Goal: Contribute content: Add original content to the website for others to see

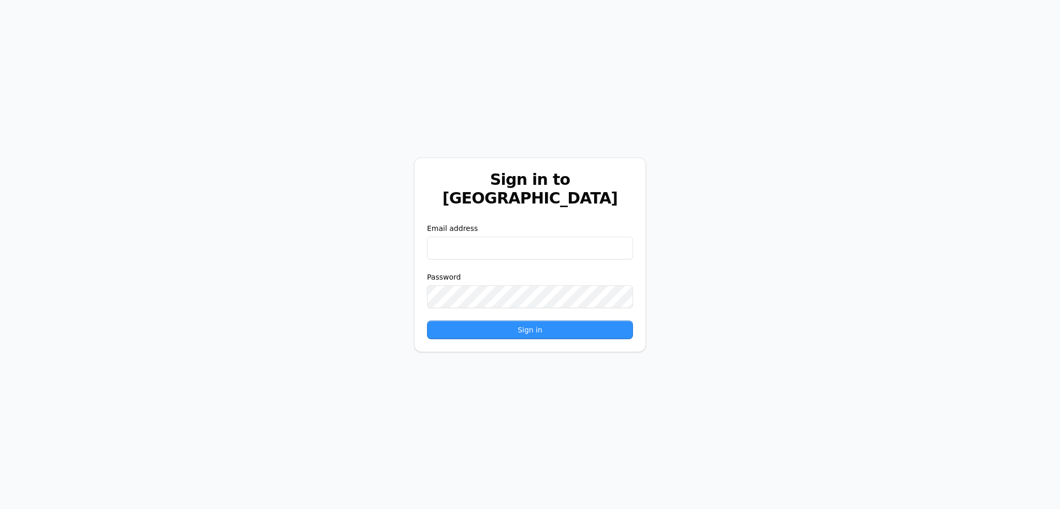
click at [524, 237] on input "email" at bounding box center [530, 248] width 206 height 23
type input "**********"
click at [427, 320] on button "Sign in" at bounding box center [530, 329] width 206 height 19
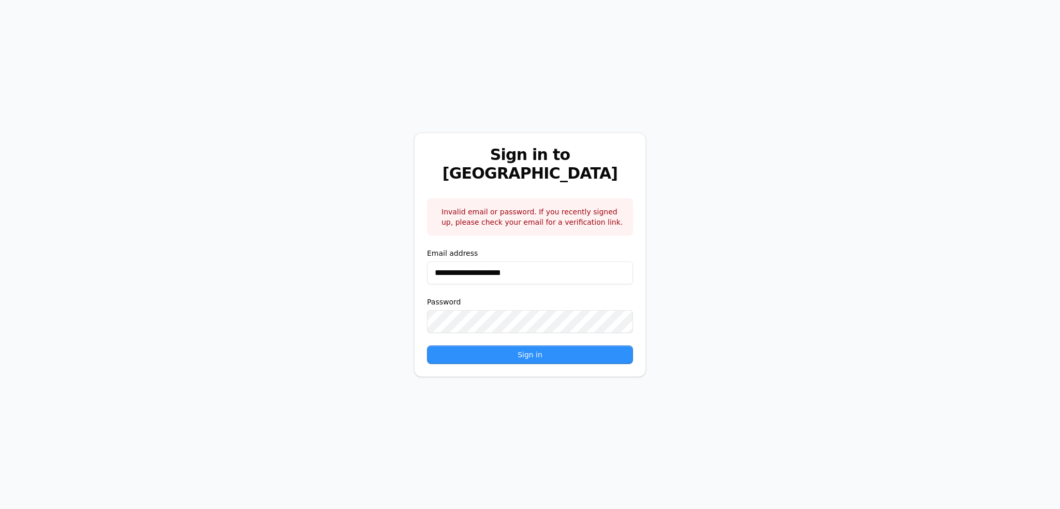
click at [427, 345] on button "Sign in" at bounding box center [530, 354] width 206 height 19
click at [368, 296] on div "**********" at bounding box center [530, 254] width 1060 height 509
click at [427, 345] on button "Sign in" at bounding box center [530, 354] width 206 height 19
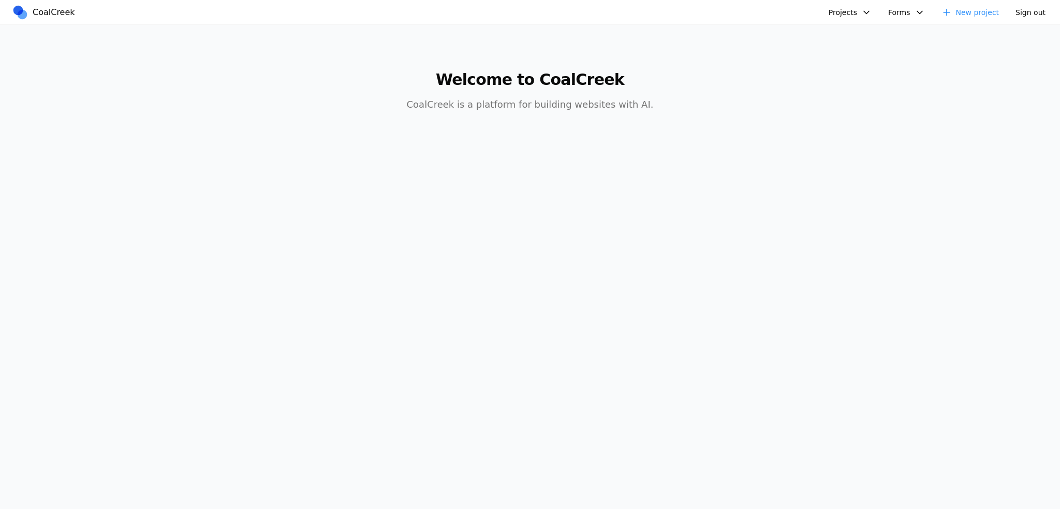
click at [855, 8] on button "Projects" at bounding box center [849, 13] width 55 height 16
click at [859, 37] on link "Spring Speech - Coal Creek Version" at bounding box center [911, 35] width 152 height 18
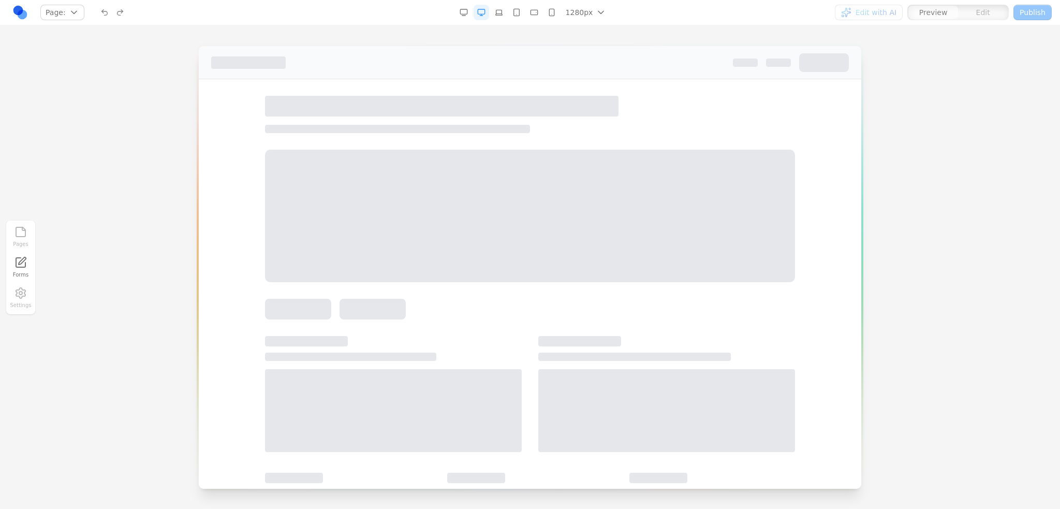
click at [172, 109] on div at bounding box center [530, 277] width 1060 height 462
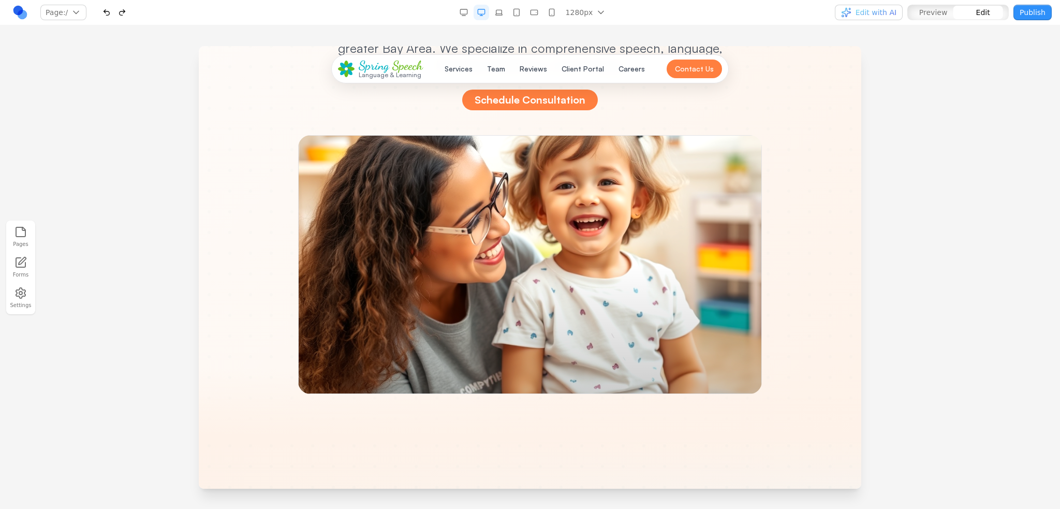
click at [570, 269] on div at bounding box center [530, 264] width 464 height 259
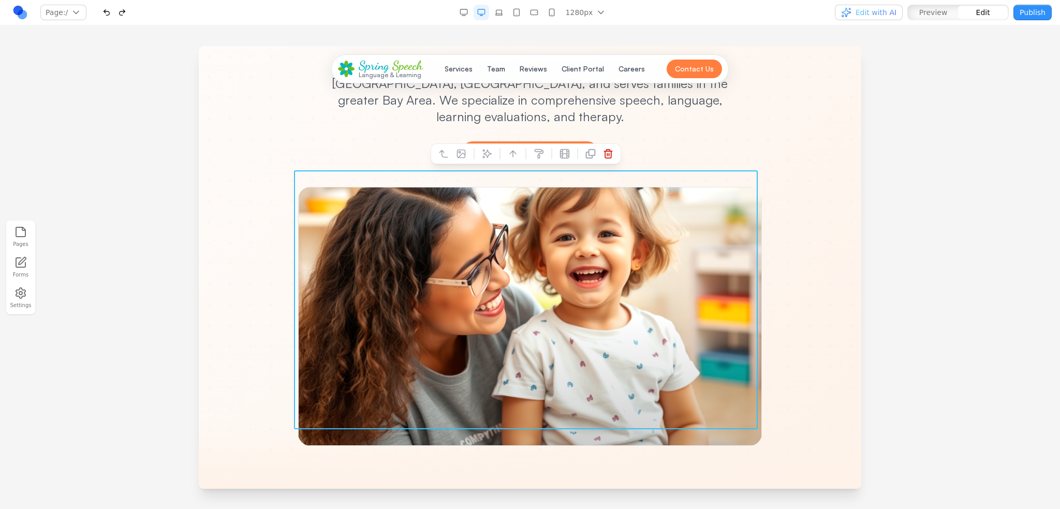
scroll to position [207, 0]
click at [457, 157] on icon at bounding box center [461, 154] width 10 height 10
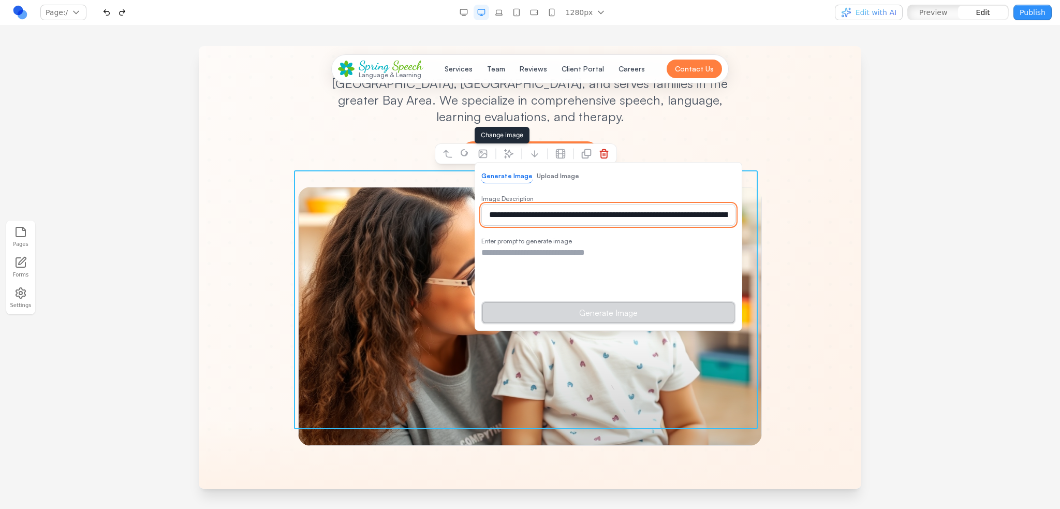
click at [546, 217] on input "**********" at bounding box center [608, 215] width 254 height 22
click at [540, 254] on textarea at bounding box center [608, 272] width 254 height 52
paste textarea "**********"
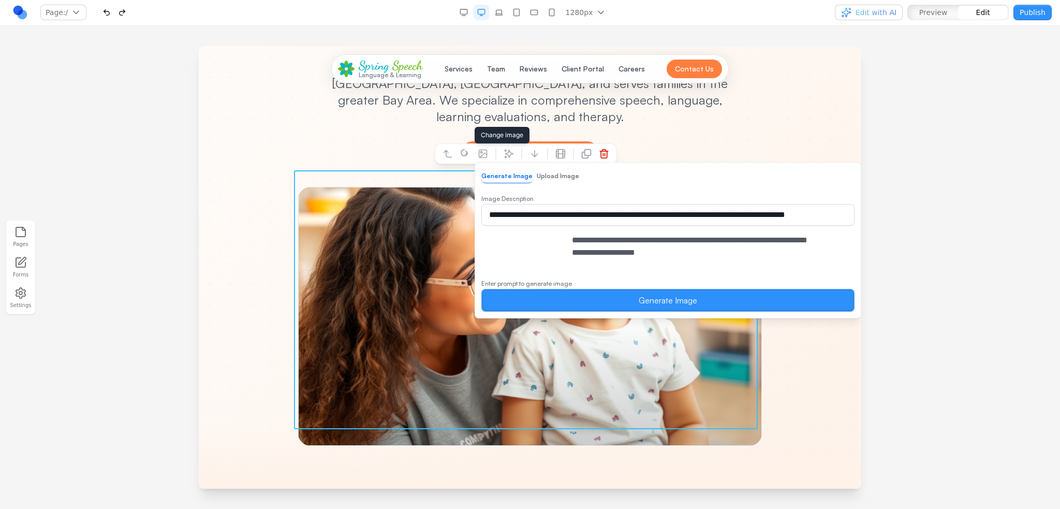
type textarea "**********"
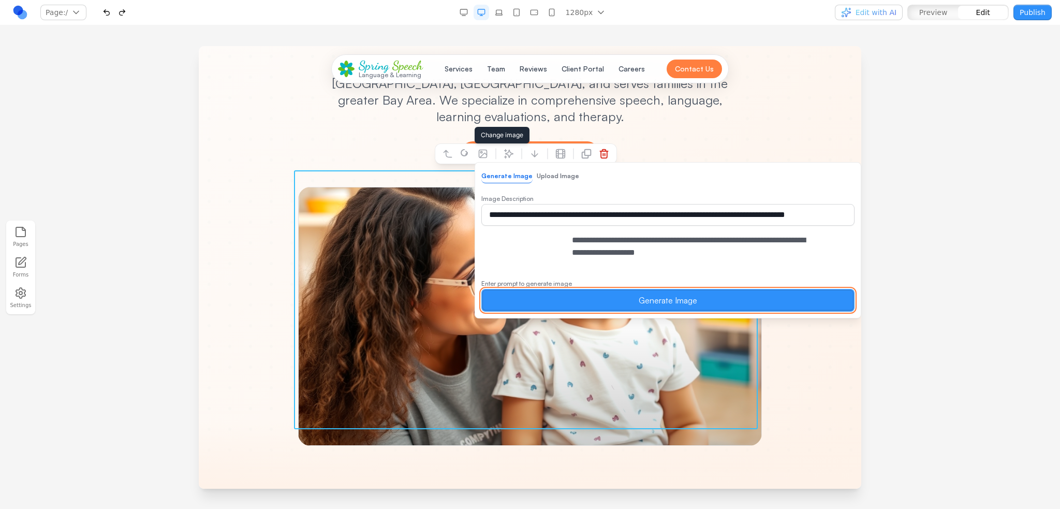
click at [559, 312] on button "Generate Image" at bounding box center [667, 300] width 373 height 23
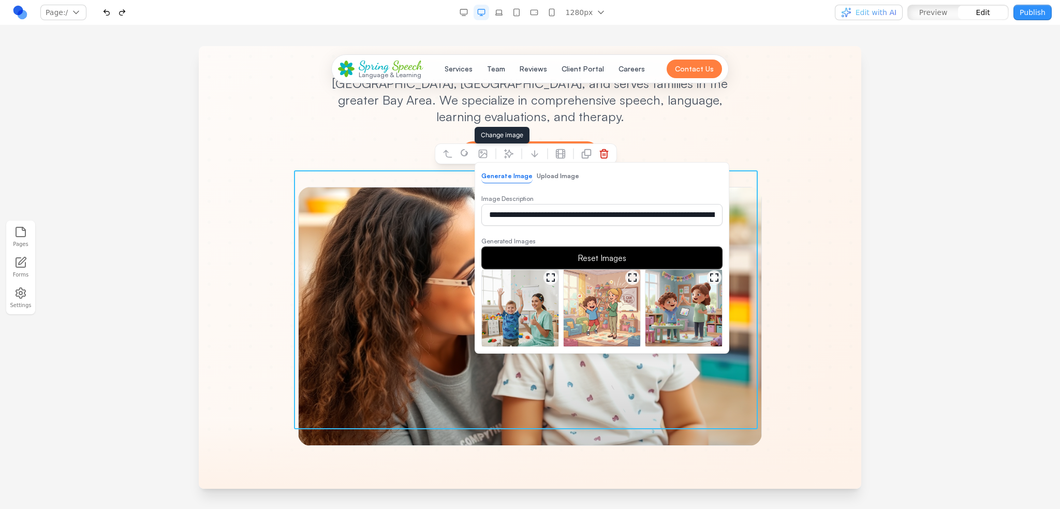
click at [545, 322] on img at bounding box center [520, 308] width 77 height 77
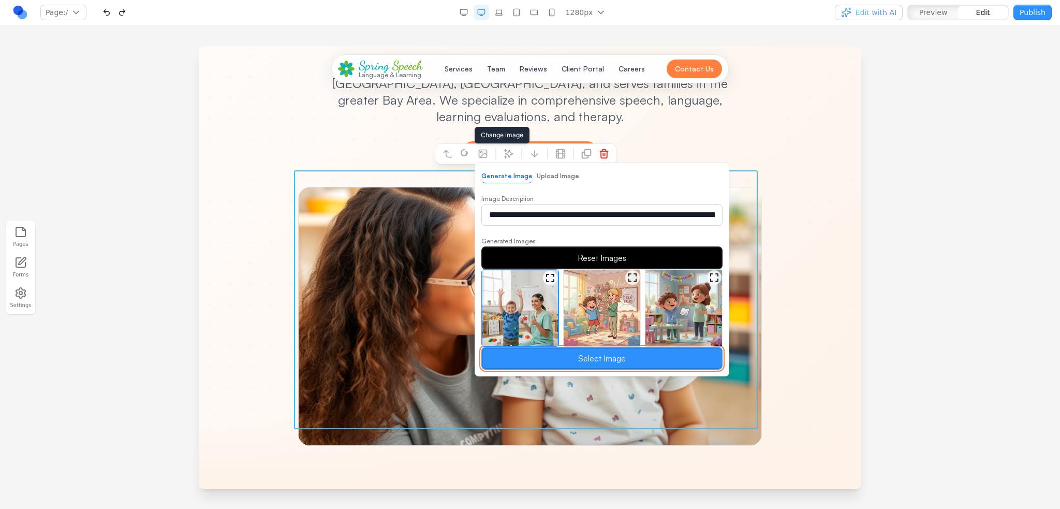
click at [628, 358] on button "Select Image" at bounding box center [601, 358] width 241 height 23
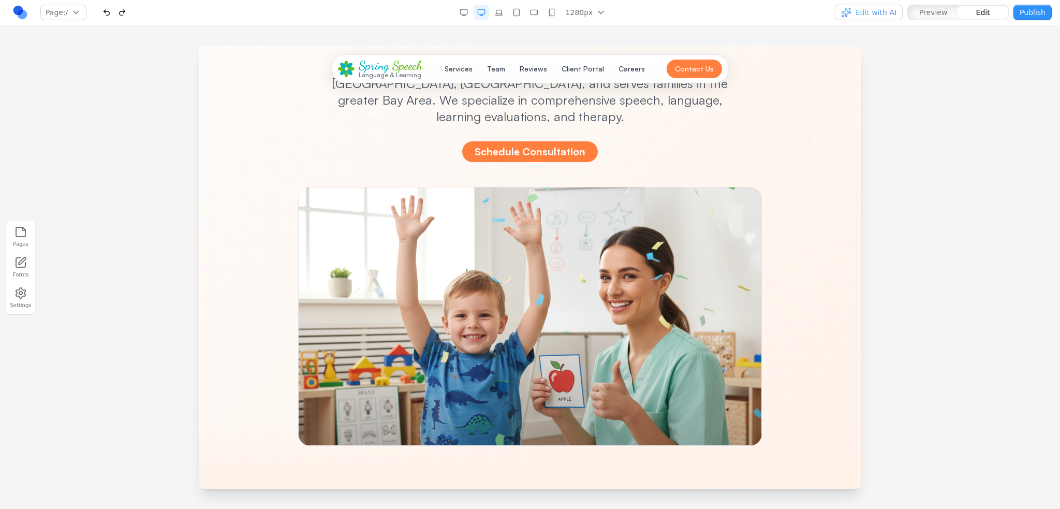
click at [882, 324] on div at bounding box center [530, 277] width 1060 height 462
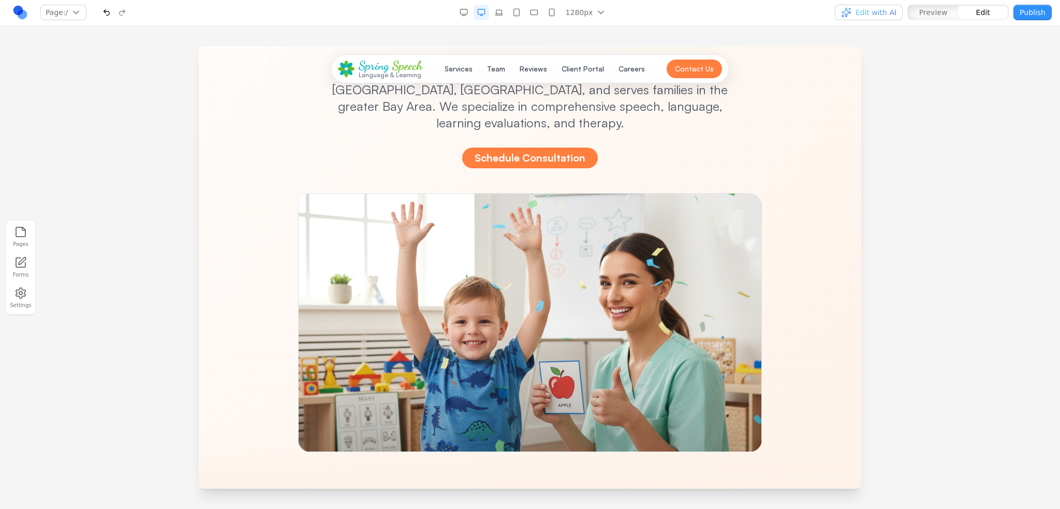
scroll to position [155, 0]
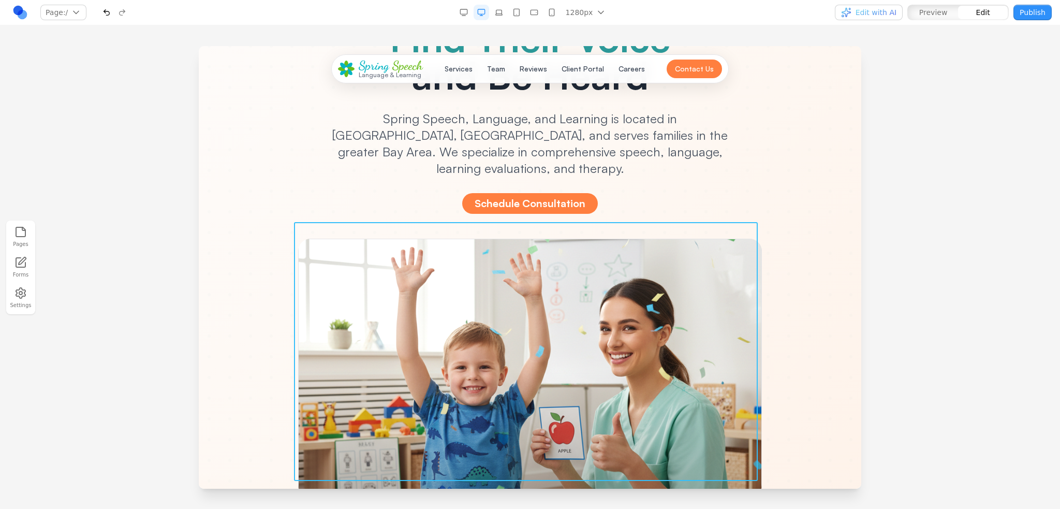
click at [491, 314] on div at bounding box center [530, 368] width 464 height 259
click at [805, 302] on div "Helping Every Child Find Their Voice and Be Heard Spring Speech, Language, and …" at bounding box center [530, 214] width 596 height 565
click at [556, 307] on div at bounding box center [530, 368] width 464 height 259
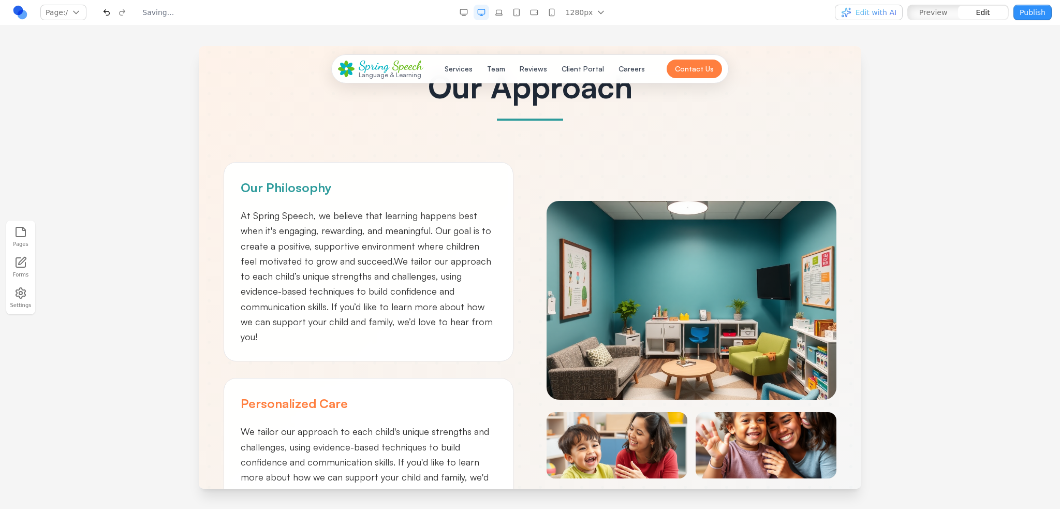
click at [647, 291] on img at bounding box center [692, 300] width 290 height 199
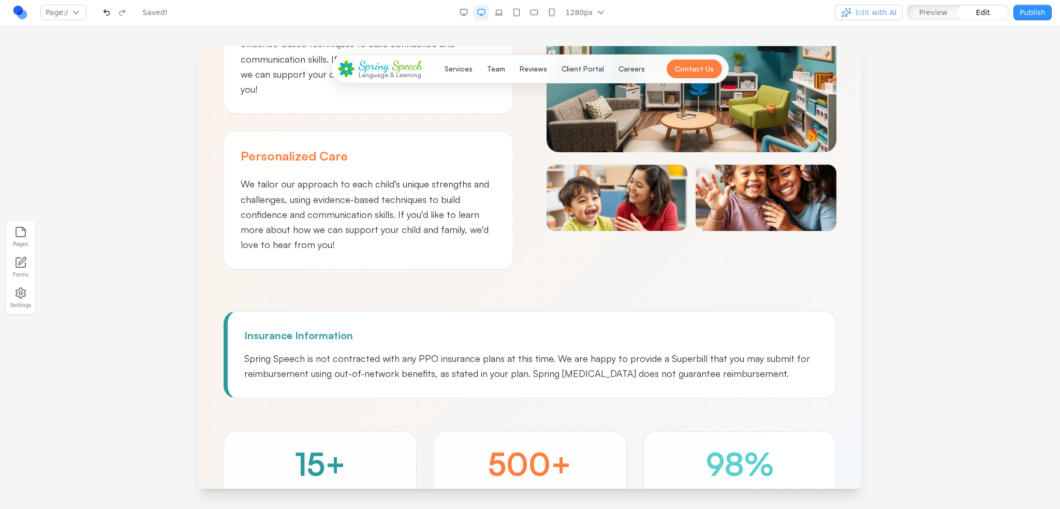
scroll to position [932, 0]
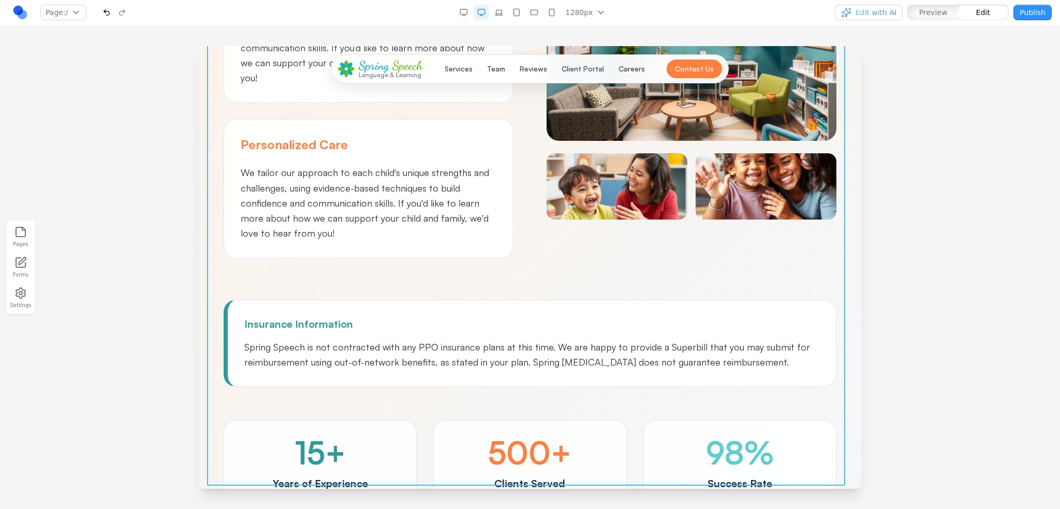
click at [633, 187] on img at bounding box center [617, 186] width 141 height 66
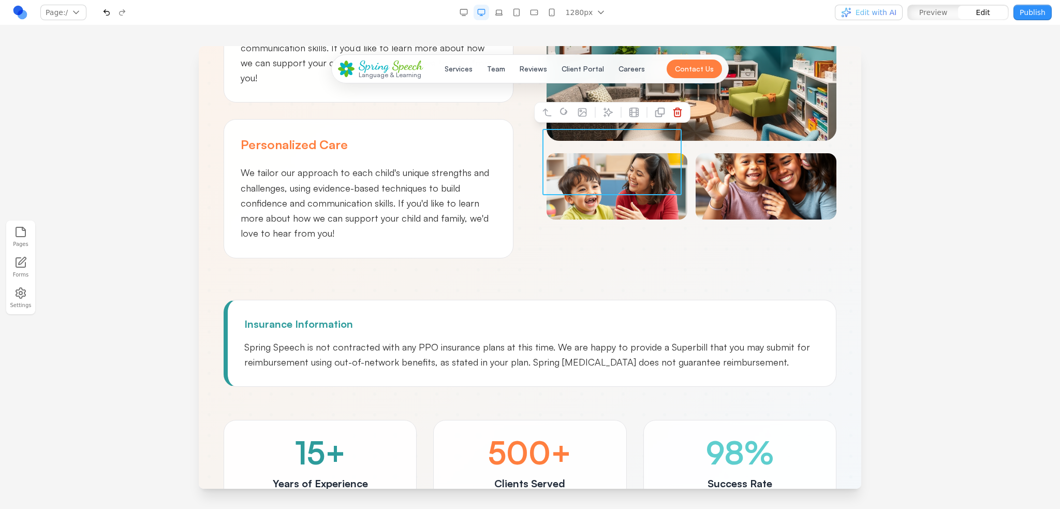
click at [728, 180] on img at bounding box center [766, 186] width 141 height 66
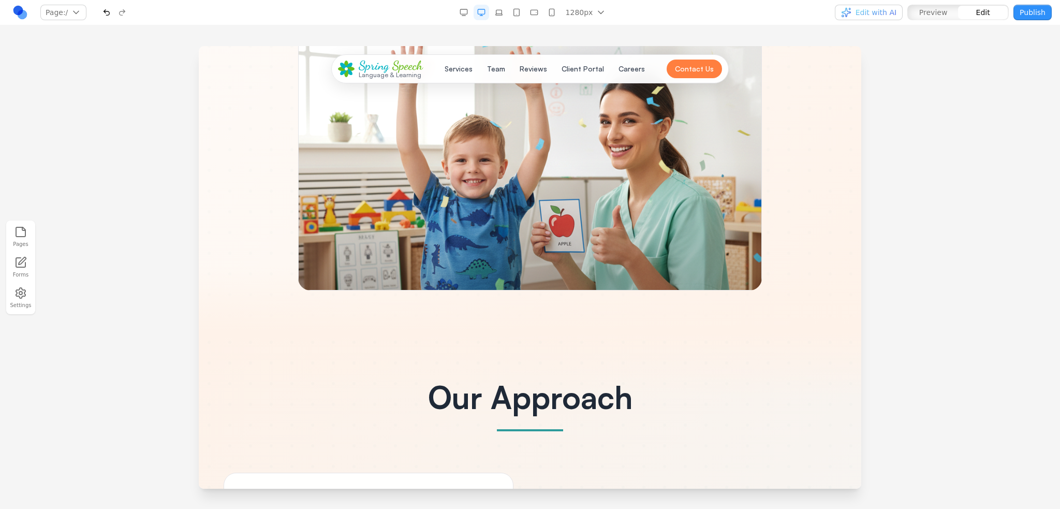
scroll to position [155, 0]
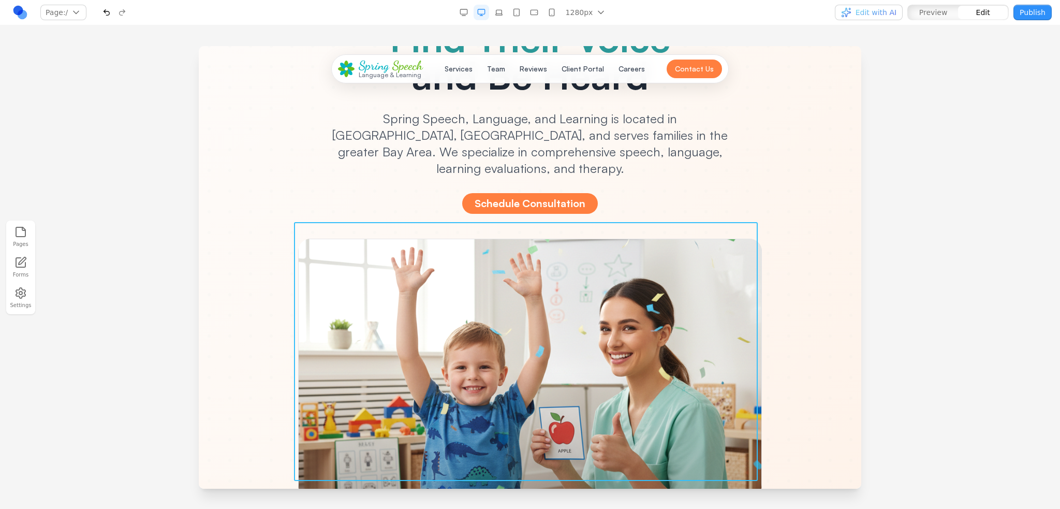
click at [471, 273] on div at bounding box center [530, 368] width 464 height 259
click at [465, 205] on icon at bounding box center [461, 206] width 8 height 8
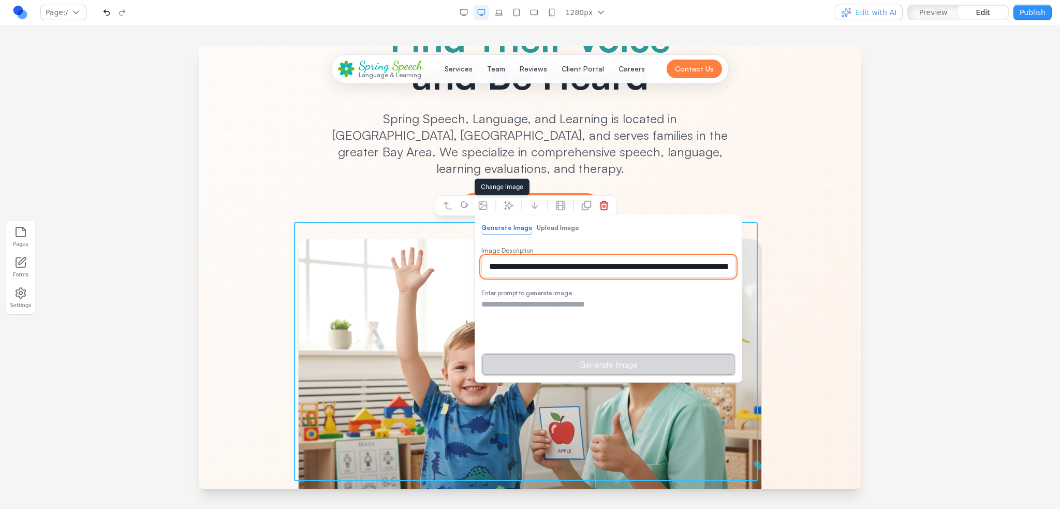
click at [563, 265] on input "**********" at bounding box center [608, 267] width 254 height 22
click at [563, 264] on input "**********" at bounding box center [608, 267] width 254 height 22
click at [547, 304] on textarea at bounding box center [608, 324] width 254 height 52
paste textarea "**********"
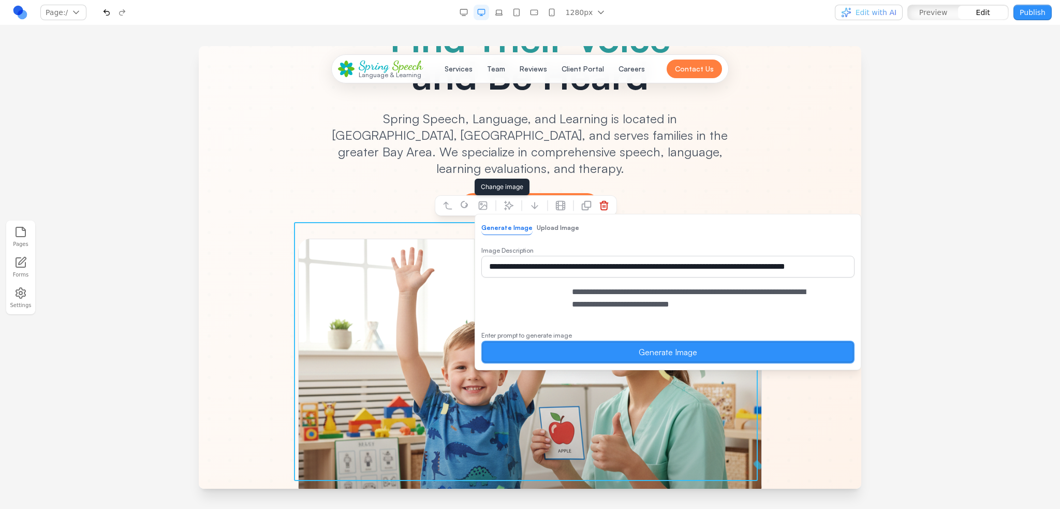
type textarea "**********"
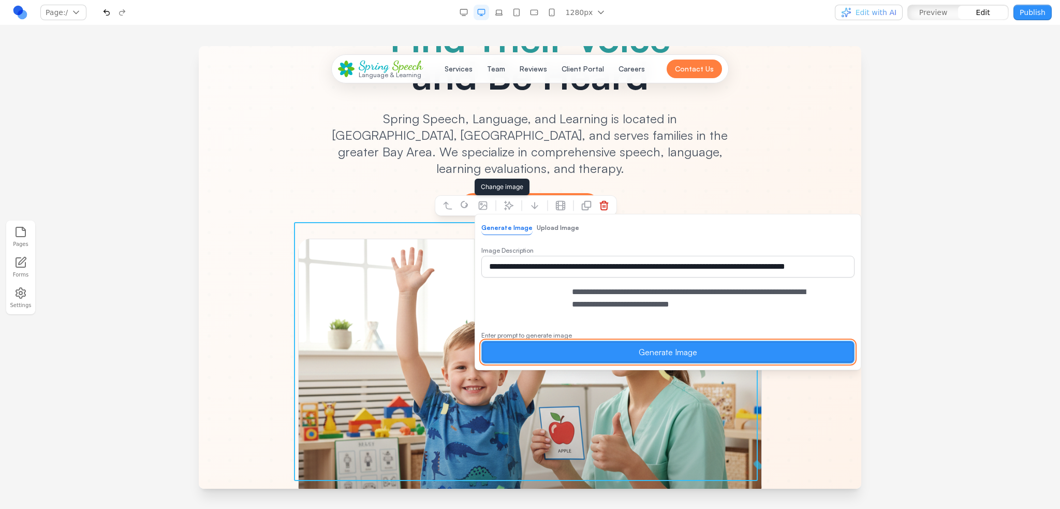
click at [573, 363] on button "Generate Image" at bounding box center [667, 352] width 373 height 23
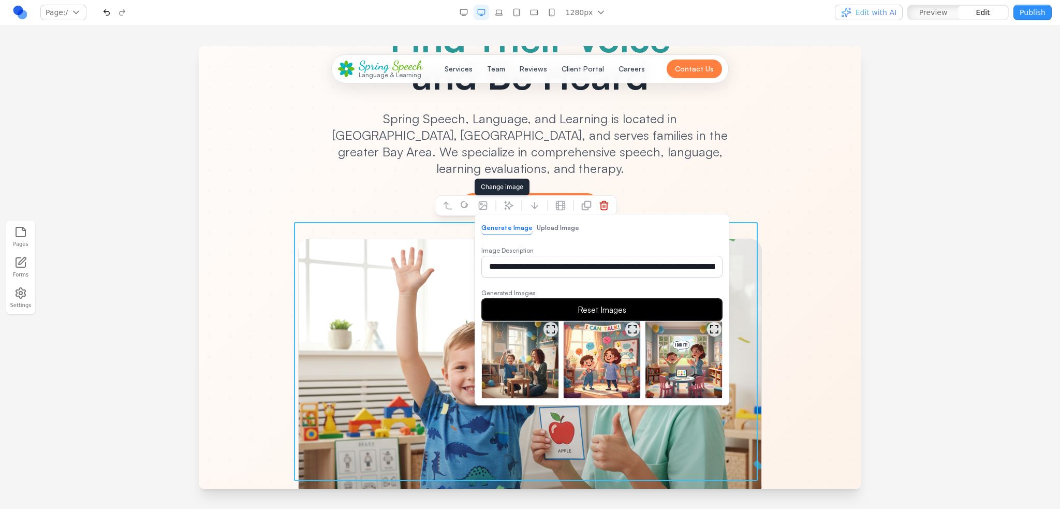
click at [518, 364] on img at bounding box center [520, 359] width 77 height 77
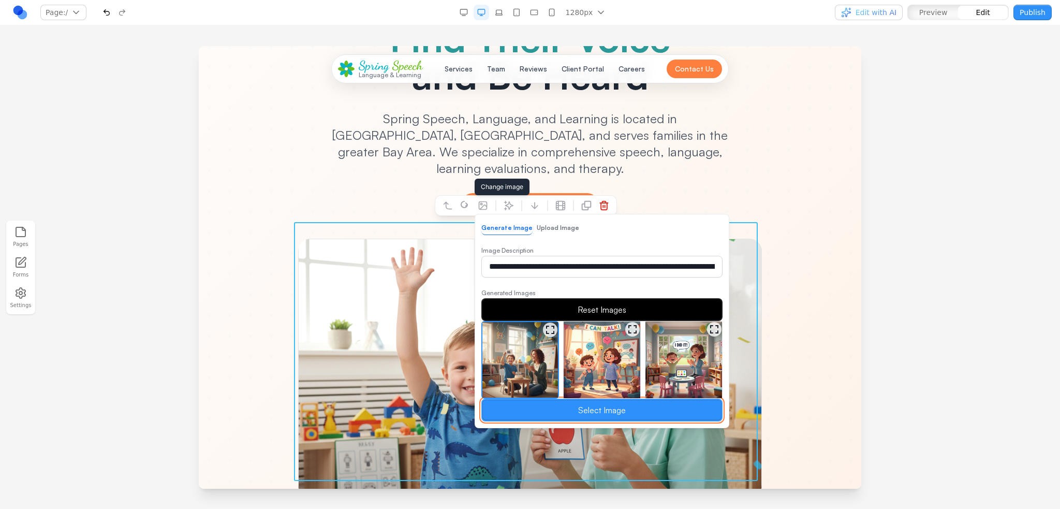
click at [575, 409] on button "Select Image" at bounding box center [601, 409] width 241 height 23
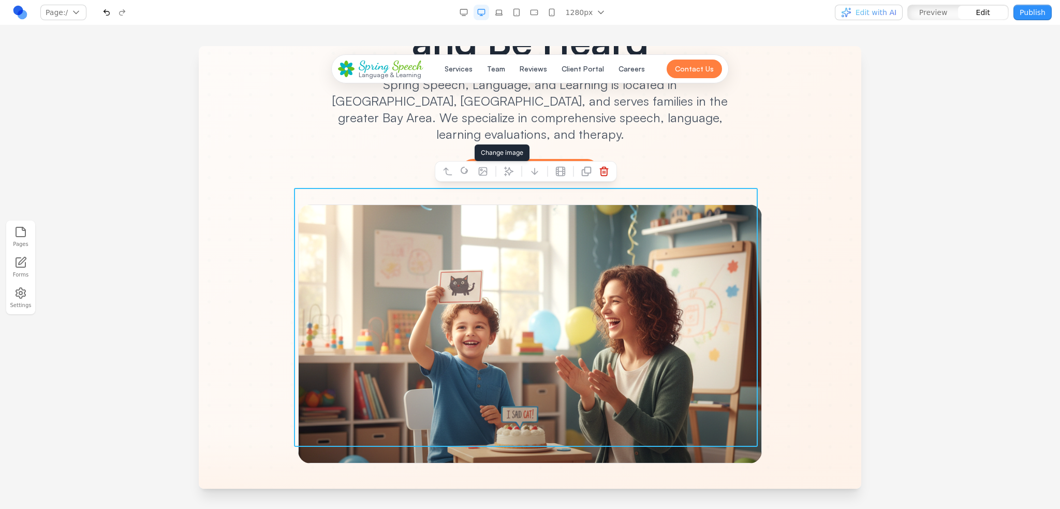
scroll to position [259, 0]
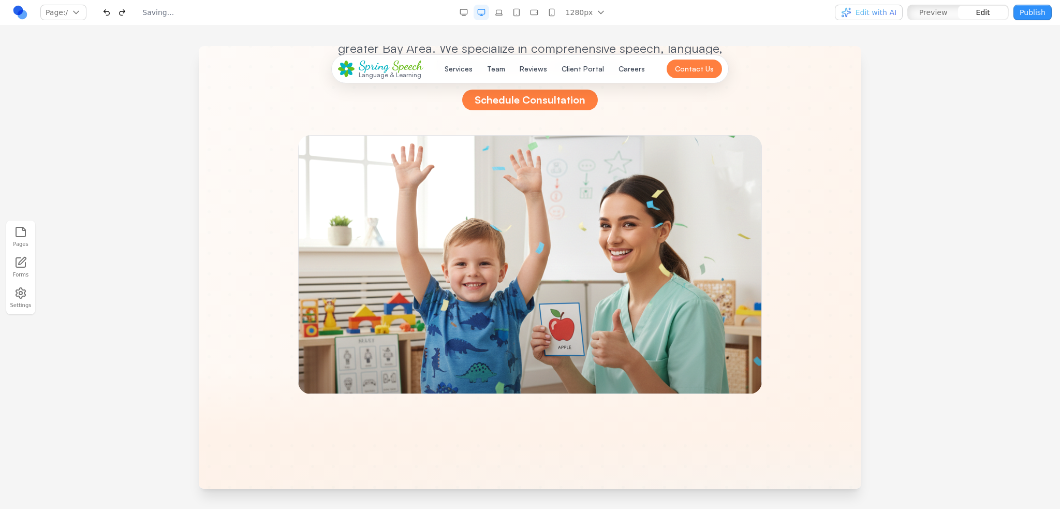
click at [820, 305] on div "Helping Every Child Find Their Voice and Be Heard Spring Speech, Language, and …" at bounding box center [530, 111] width 596 height 565
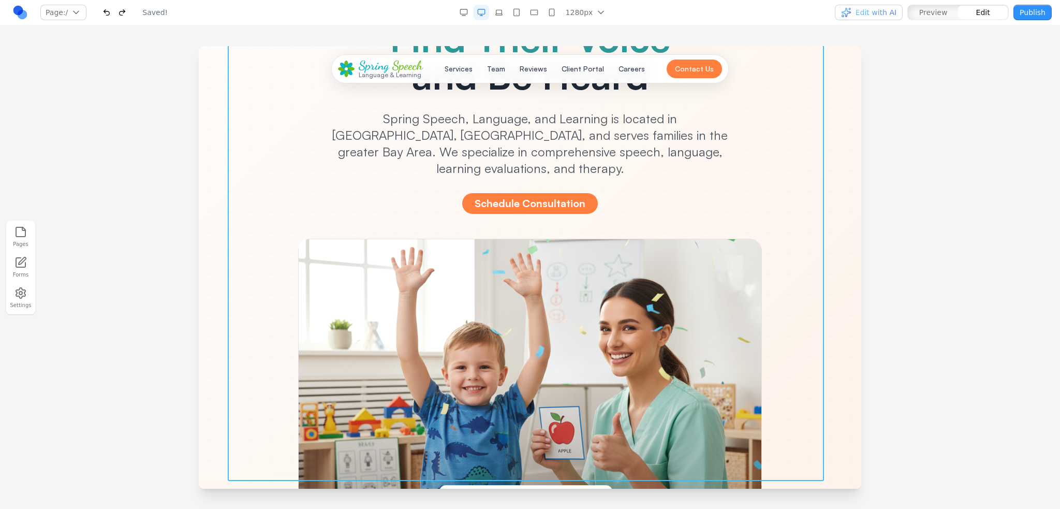
click at [888, 310] on div at bounding box center [530, 277] width 1060 height 462
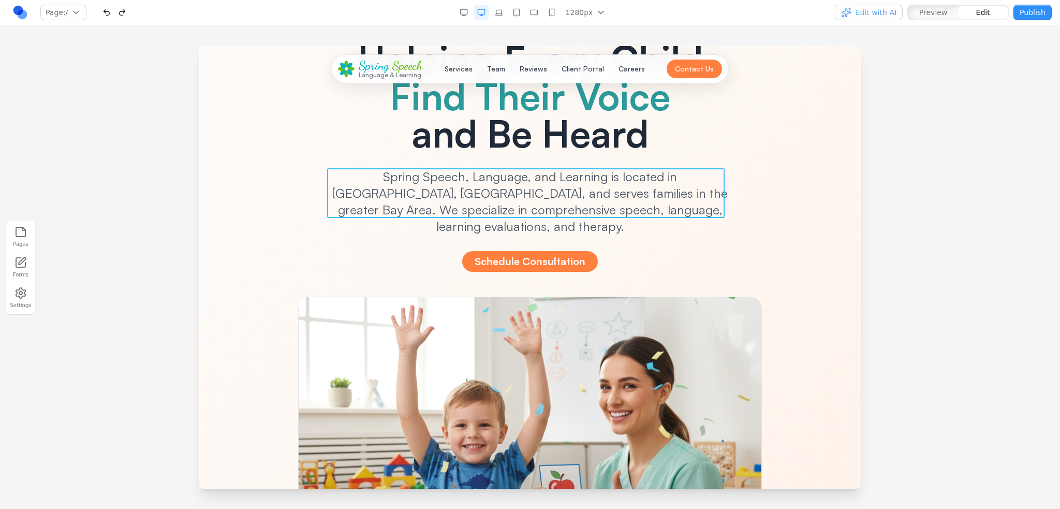
scroll to position [0, 0]
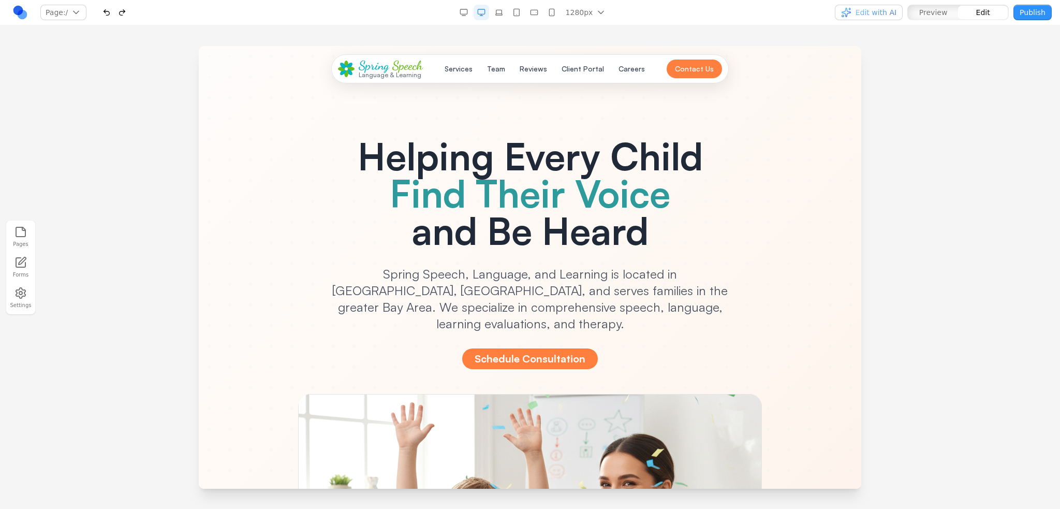
click at [1037, 7] on button "Publish" at bounding box center [1032, 13] width 38 height 16
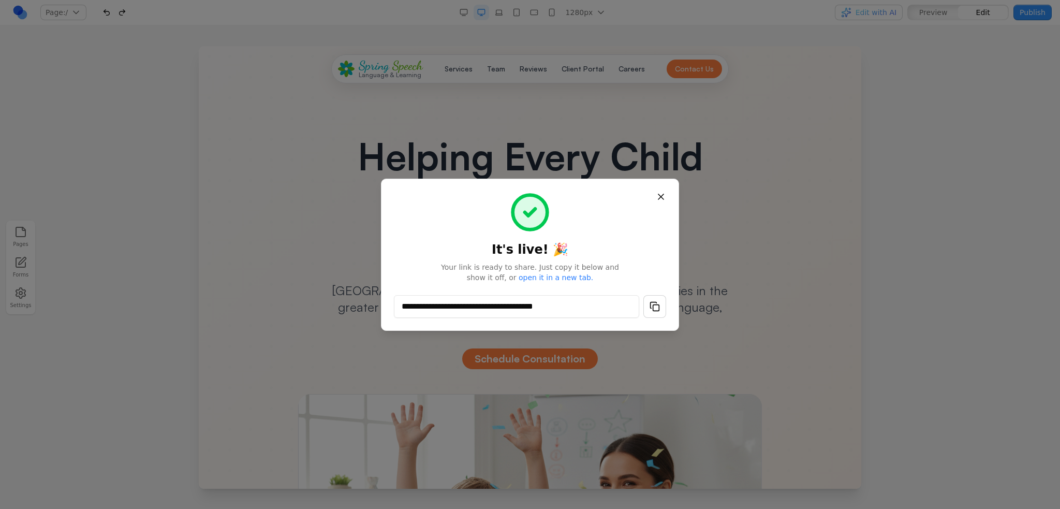
click at [651, 300] on button "button" at bounding box center [654, 306] width 23 height 23
click at [651, 299] on button "button" at bounding box center [654, 306] width 23 height 23
click at [656, 198] on button "Close" at bounding box center [661, 196] width 19 height 19
